Goal: Complete application form: Complete application form

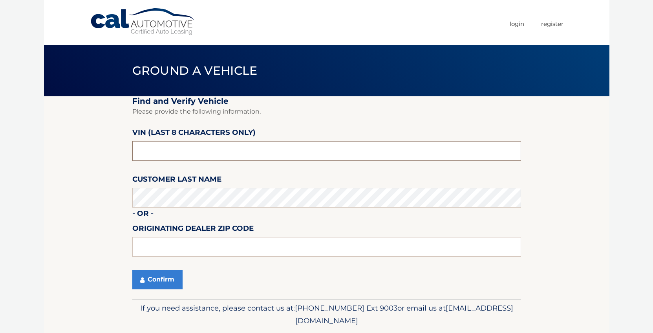
click at [140, 148] on input "text" at bounding box center [326, 151] width 389 height 20
click at [161, 154] on input "text" at bounding box center [326, 151] width 389 height 20
type input "nc549520"
click at [162, 277] on button "Confirm" at bounding box center [157, 280] width 50 height 20
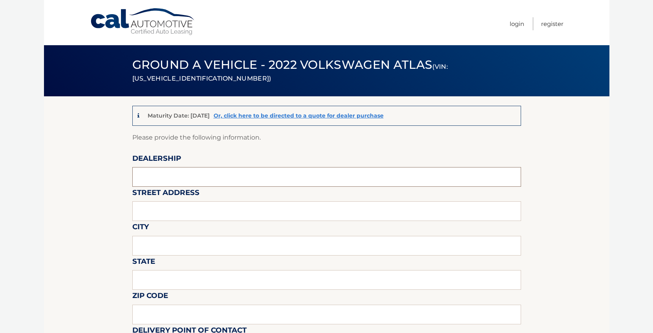
click at [152, 182] on input "text" at bounding box center [326, 177] width 389 height 20
type input "toms river volkswagen"
drag, startPoint x: 157, startPoint y: 209, endPoint x: 169, endPoint y: 213, distance: 12.1
click at [158, 210] on input "text" at bounding box center [326, 211] width 389 height 20
type input "[STREET_ADDRESS]"
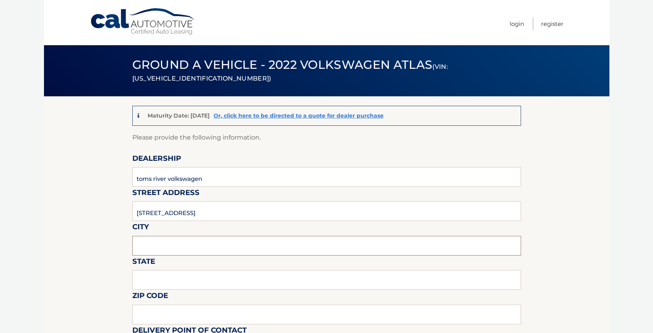
click at [147, 246] on input "text" at bounding box center [326, 246] width 389 height 20
type input "toms river"
click at [141, 281] on input "text" at bounding box center [326, 280] width 389 height 20
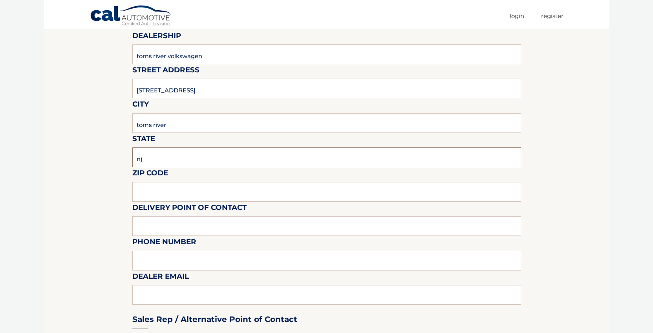
scroll to position [119, 0]
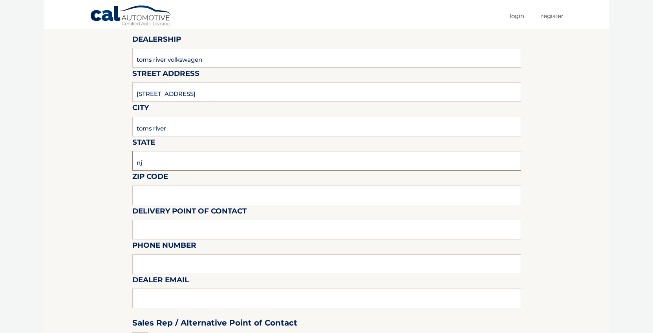
type input "nj"
click at [146, 200] on input "text" at bounding box center [326, 195] width 389 height 20
type input "08753"
click at [167, 232] on input "text" at bounding box center [326, 230] width 389 height 20
type input "[PERSON_NAME]"
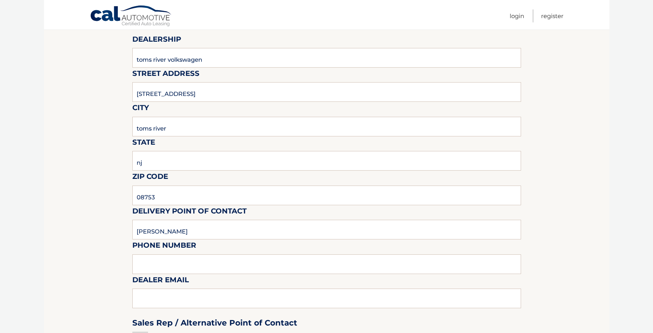
click at [151, 253] on label "Phone Number" at bounding box center [164, 246] width 64 height 15
click at [149, 264] on input "text" at bounding box center [326, 264] width 389 height 20
type input "[PHONE_NUMBER]"
click at [137, 296] on div "Sales Rep / Alternative Point of Contact" at bounding box center [326, 307] width 389 height 55
click at [141, 301] on div "Sales Rep / Alternative Point of Contact" at bounding box center [326, 307] width 389 height 55
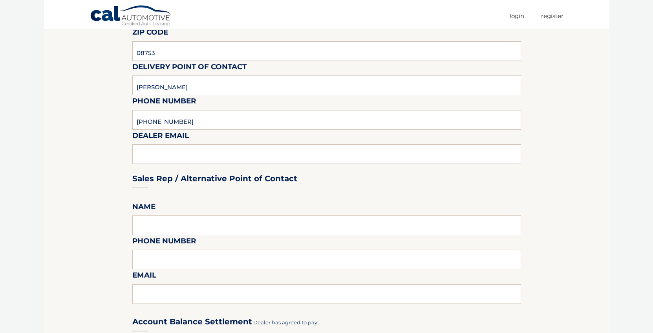
scroll to position [294, 0]
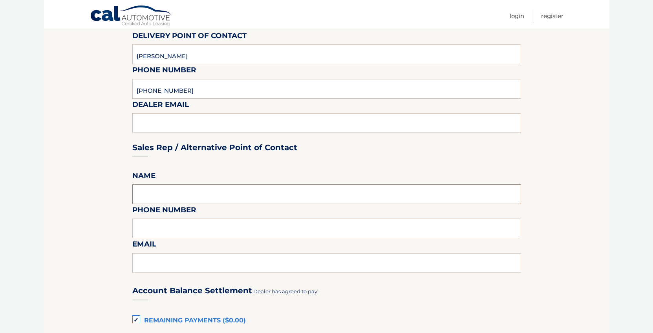
click at [145, 200] on input "text" at bounding box center [326, 194] width 389 height 20
type input "[PERSON_NAME]"
click at [141, 231] on input "text" at bounding box center [326, 228] width 389 height 20
type input "[PHONE_NUMBER]"
click at [148, 264] on input "text" at bounding box center [326, 263] width 389 height 20
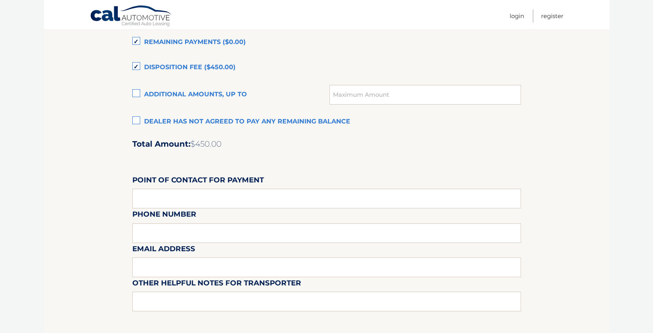
scroll to position [567, 0]
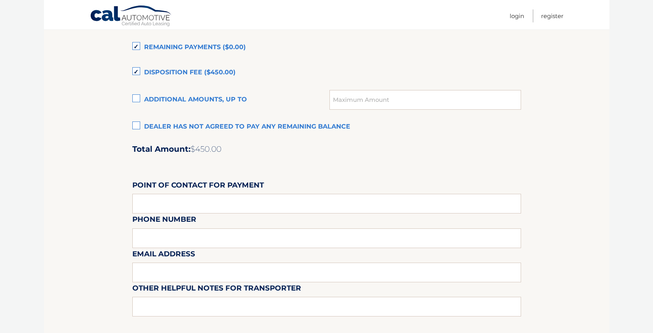
type input "[EMAIL_ADDRESS][DOMAIN_NAME]"
click at [151, 213] on div "Email Address" at bounding box center [326, 230] width 389 height 34
click at [133, 202] on input "text" at bounding box center [326, 204] width 389 height 20
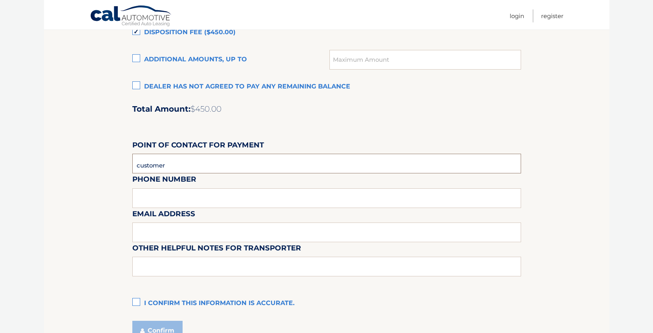
scroll to position [669, 0]
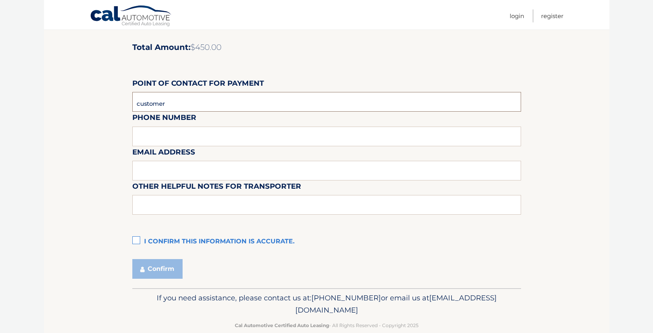
type input "customer"
click at [134, 238] on label "I confirm this information is accurate." at bounding box center [326, 242] width 389 height 16
click at [0, 0] on input "I confirm this information is accurate." at bounding box center [0, 0] width 0 height 0
click at [150, 270] on button "Confirm" at bounding box center [157, 269] width 50 height 20
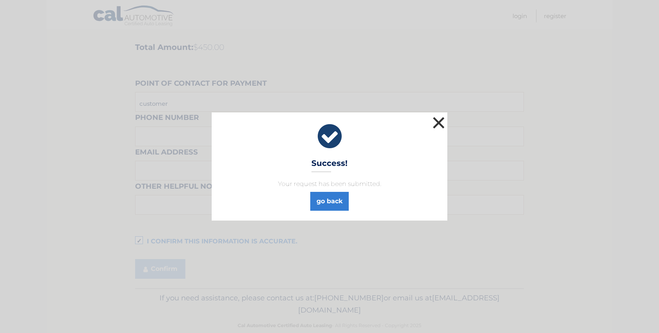
click at [440, 120] on button "×" at bounding box center [439, 123] width 16 height 16
